Goal: Transaction & Acquisition: Purchase product/service

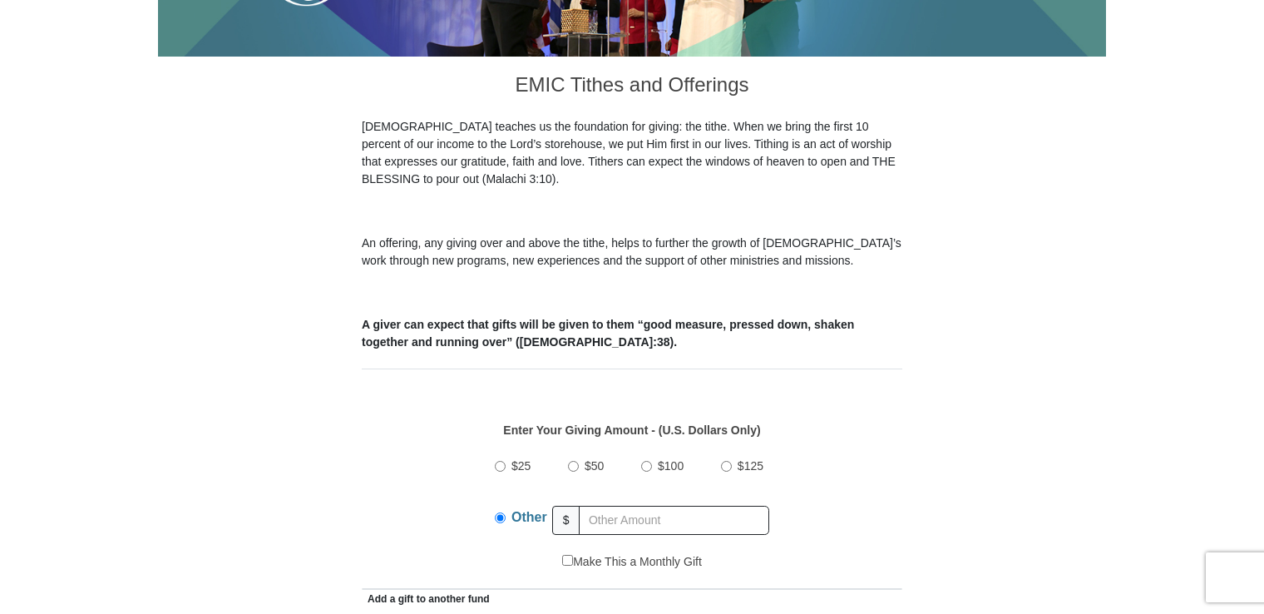
click at [685, 506] on input "text" at bounding box center [674, 520] width 190 height 29
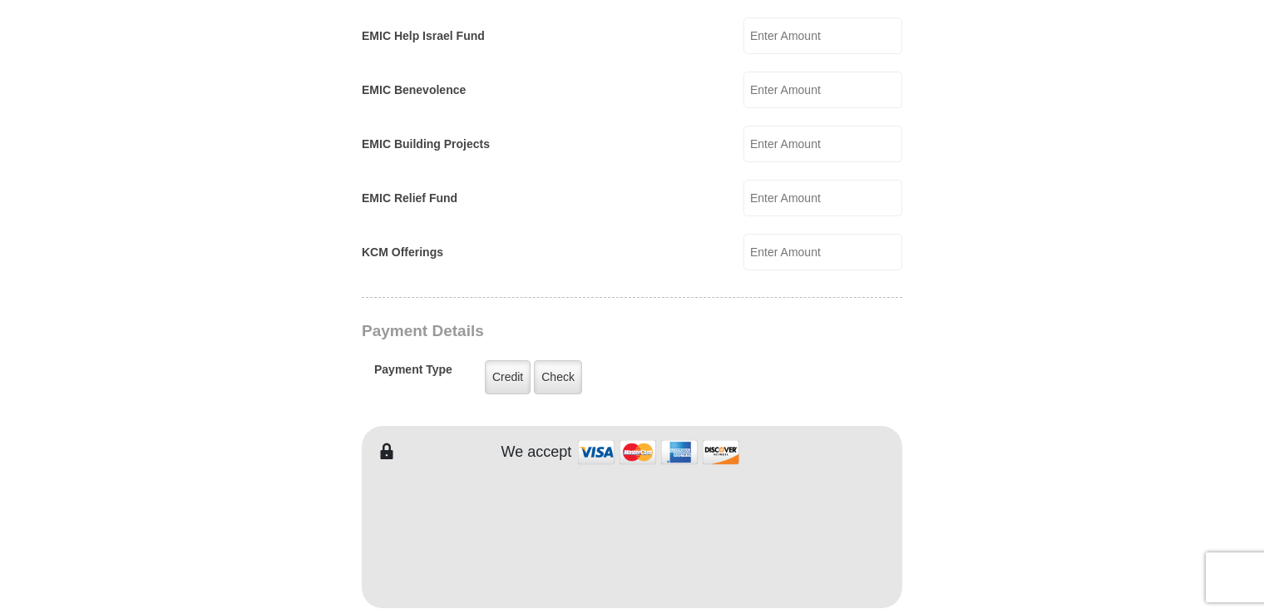
scroll to position [1087, 0]
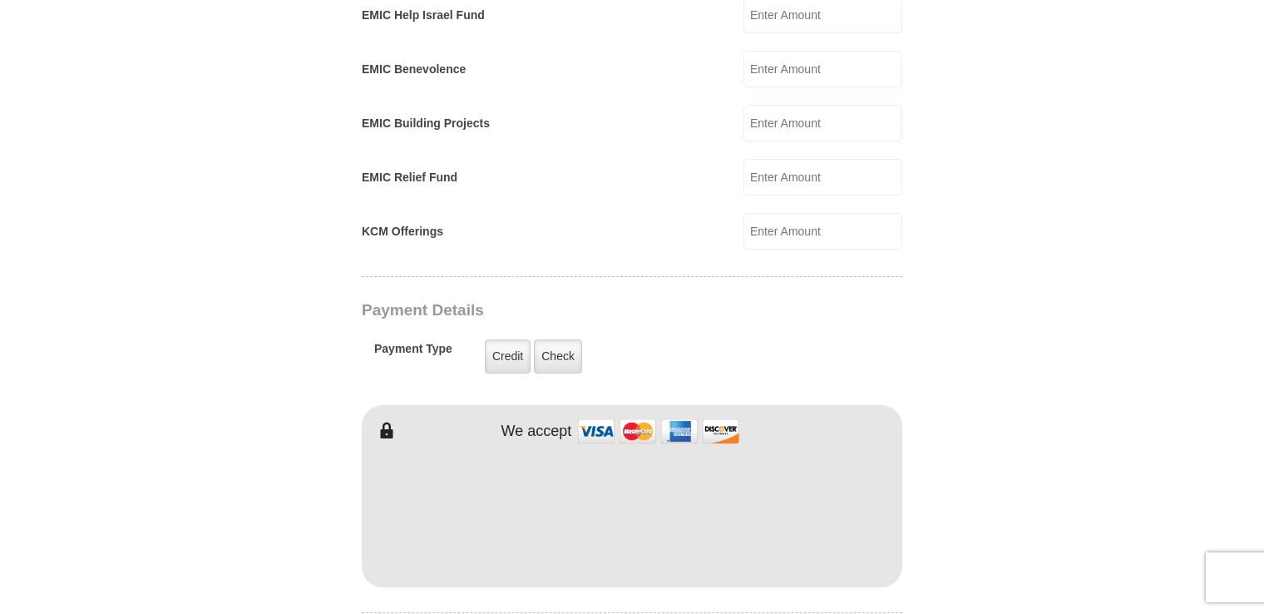
type input "170"
click at [902, 491] on form "Eagle Mountain International Church Online Giving Because of gifts like yours, …" at bounding box center [632, 196] width 948 height 2433
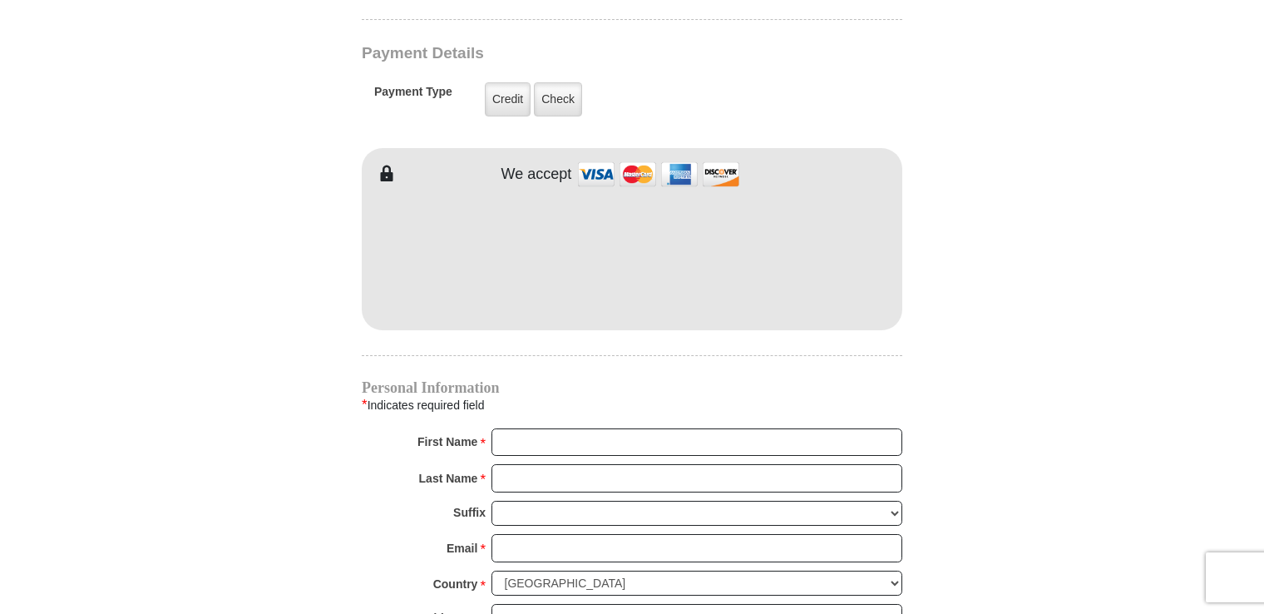
scroll to position [1479, 0]
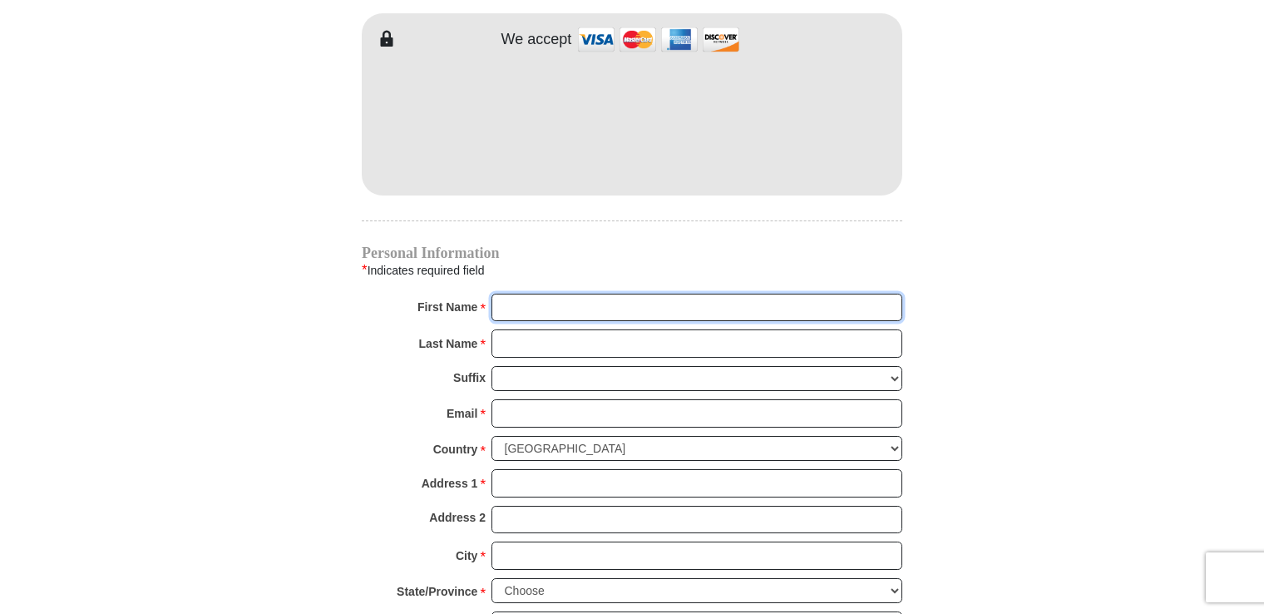
click at [843, 294] on input "First Name *" at bounding box center [696, 308] width 411 height 28
type input "Jared"
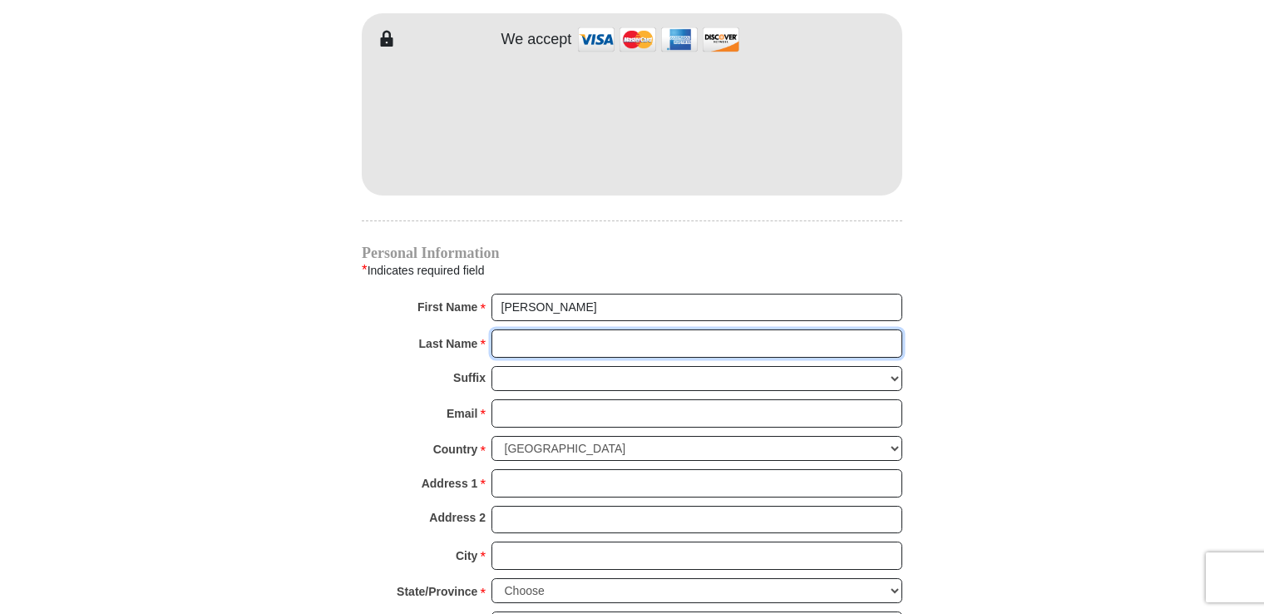
type input "Jones"
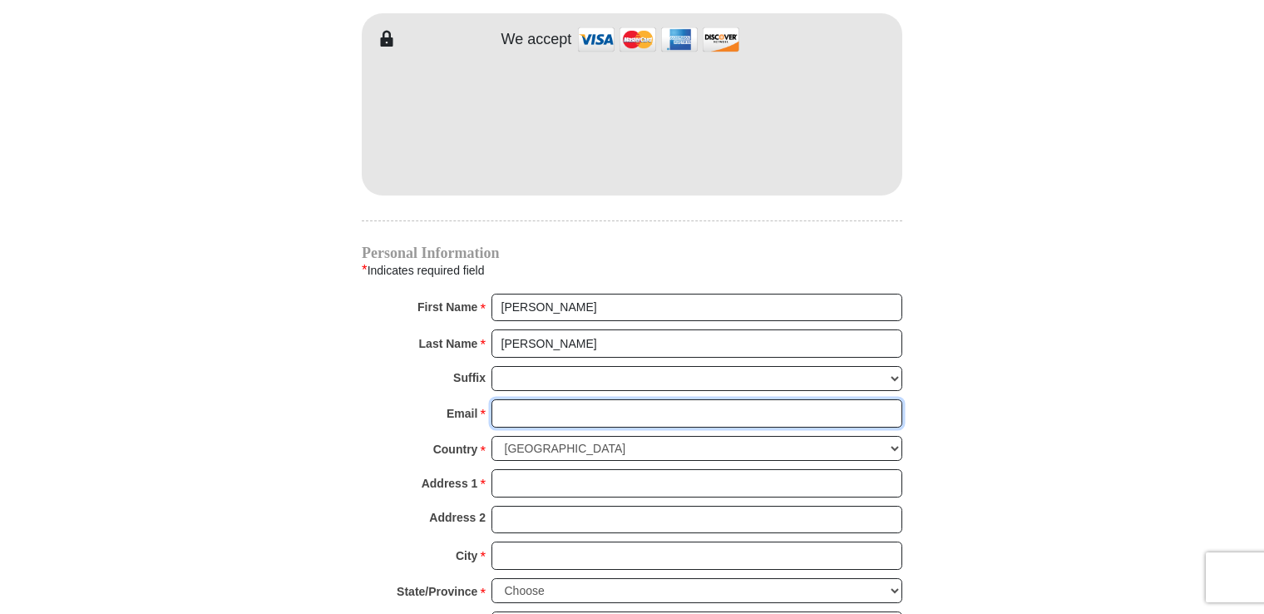
type input "jjcorvette94@gmail.com"
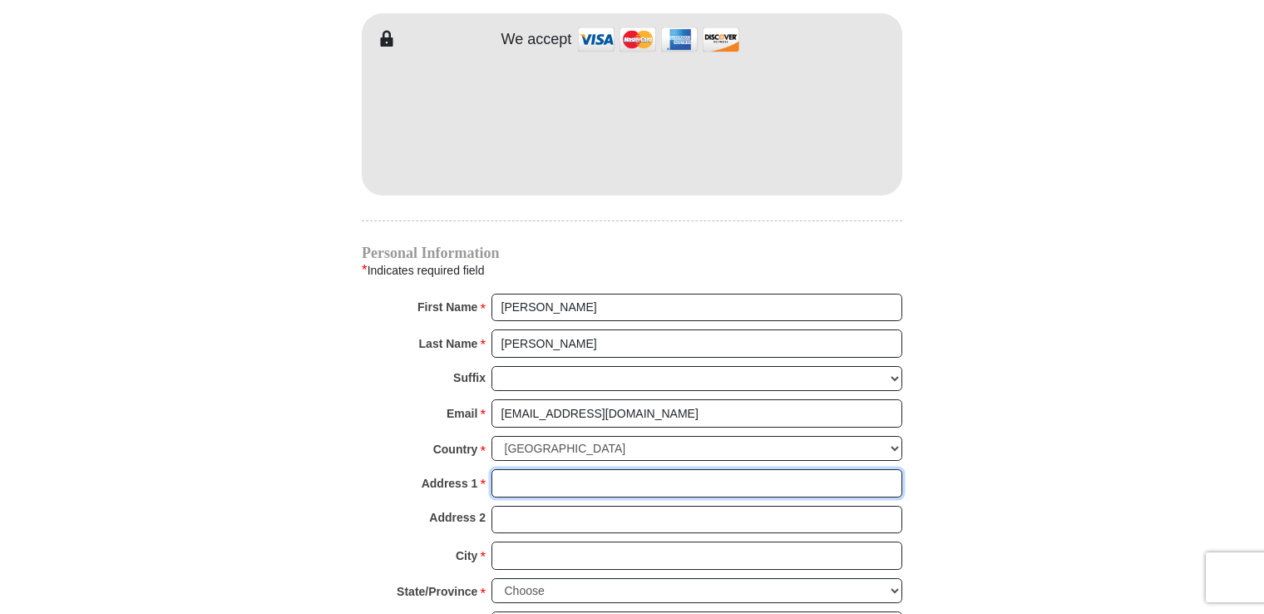
type input "2700 Brittany Ln"
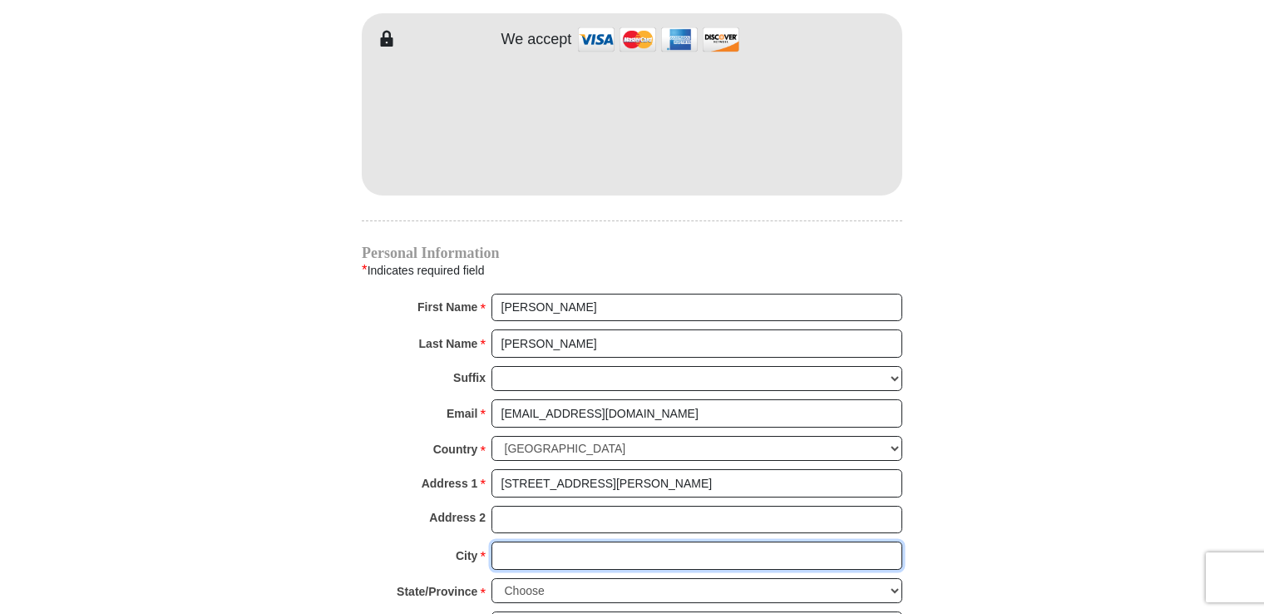
type input "Grapevine"
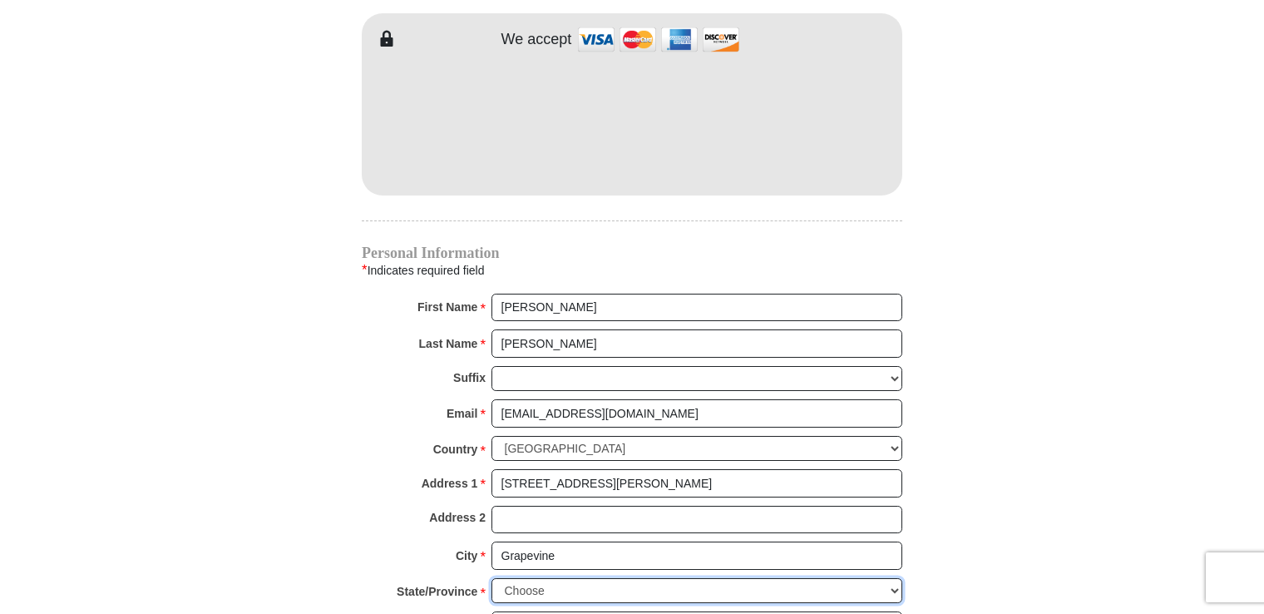
select select "TX"
type input "76051"
type input "8176005402"
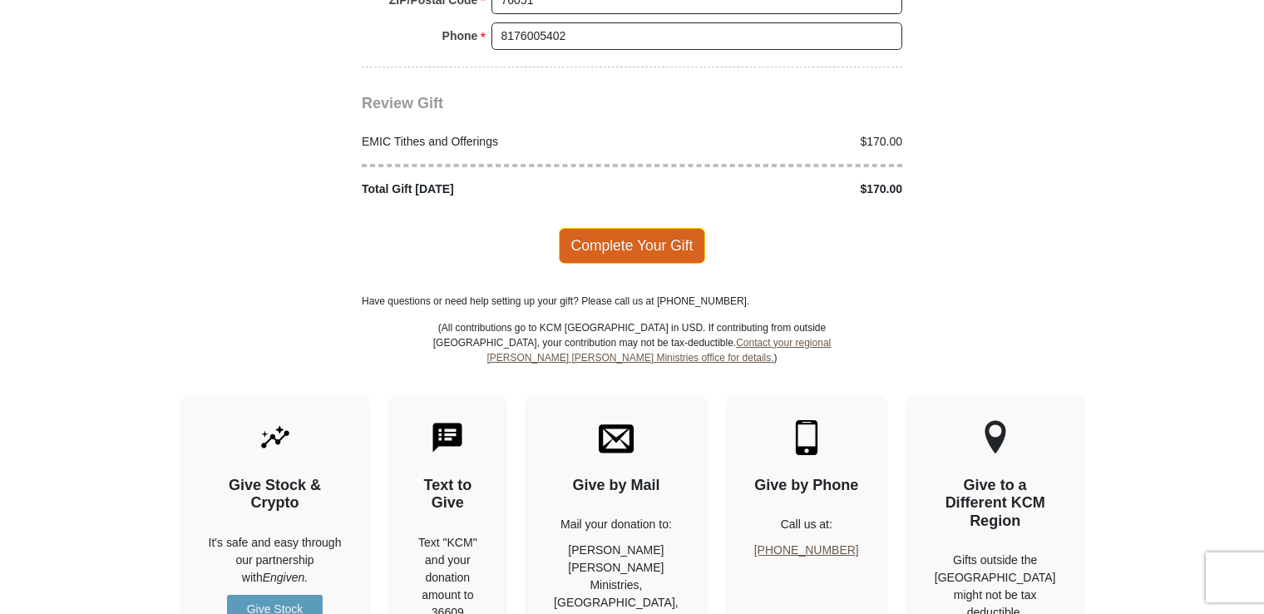
scroll to position [2105, 0]
click at [661, 227] on span "Complete Your Gift" at bounding box center [632, 244] width 147 height 35
